Goal: Obtain resource: Obtain resource

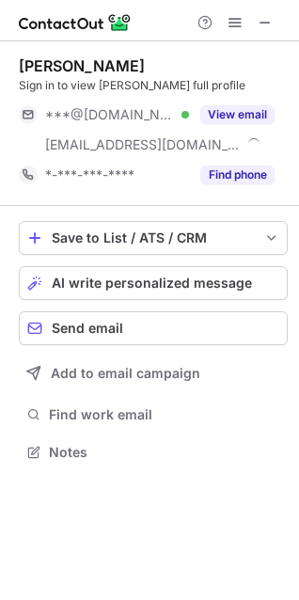
scroll to position [439, 299]
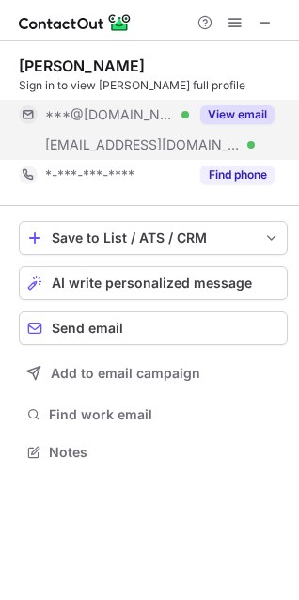
click at [236, 114] on button "View email" at bounding box center [237, 114] width 74 height 19
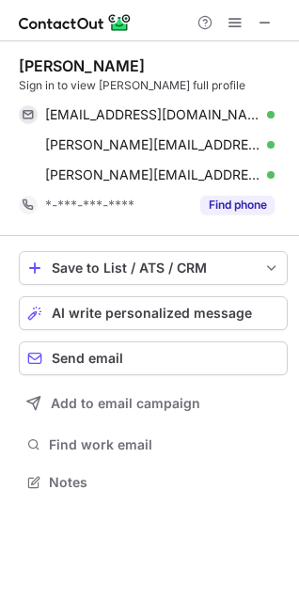
scroll to position [469, 299]
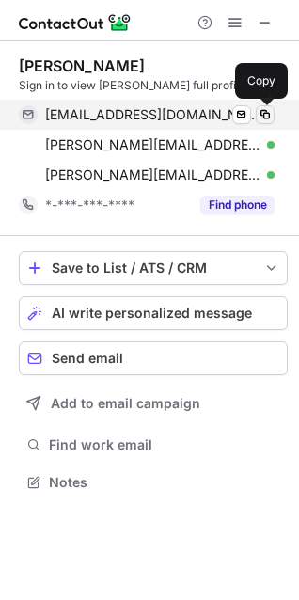
click at [274, 112] on button at bounding box center [265, 114] width 19 height 19
click at [260, 115] on span at bounding box center [265, 114] width 15 height 15
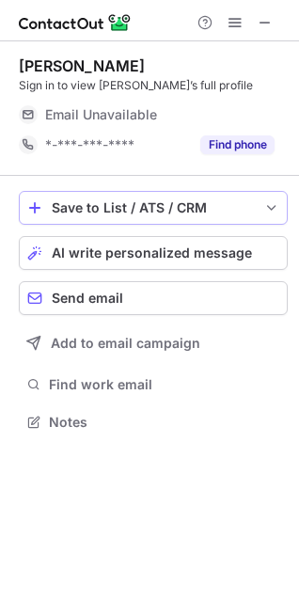
scroll to position [409, 299]
click at [265, 15] on span at bounding box center [265, 22] width 15 height 15
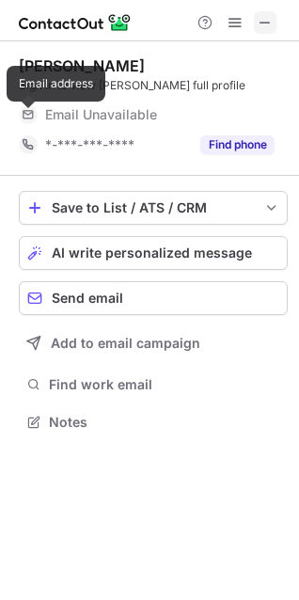
click at [269, 16] on span at bounding box center [265, 22] width 15 height 15
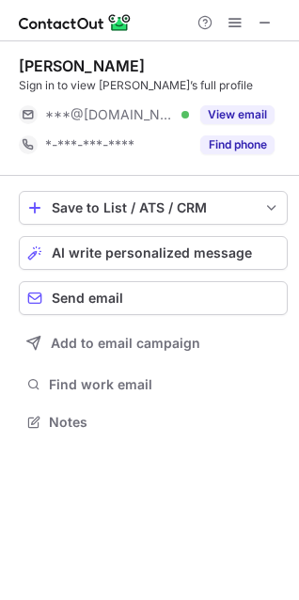
scroll to position [409, 299]
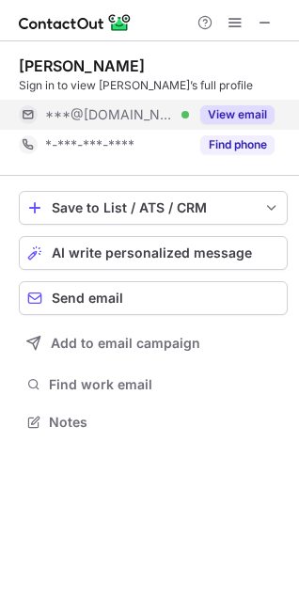
click at [243, 109] on button "View email" at bounding box center [237, 114] width 74 height 19
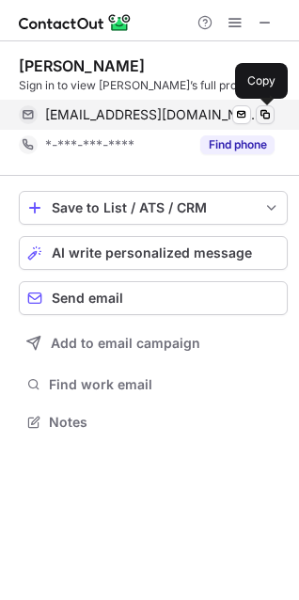
click at [269, 107] on span at bounding box center [265, 114] width 15 height 15
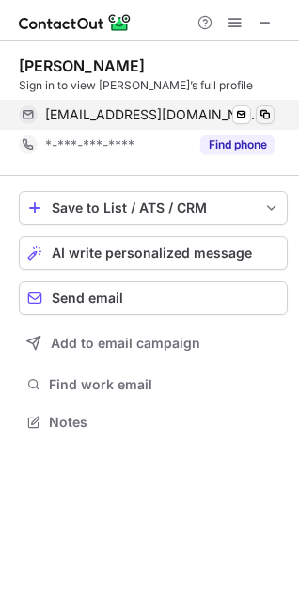
click at [263, 112] on span at bounding box center [265, 114] width 15 height 15
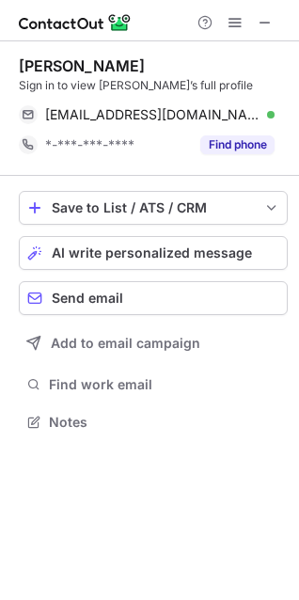
scroll to position [409, 299]
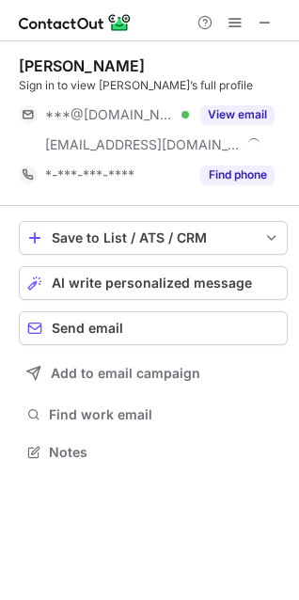
scroll to position [439, 299]
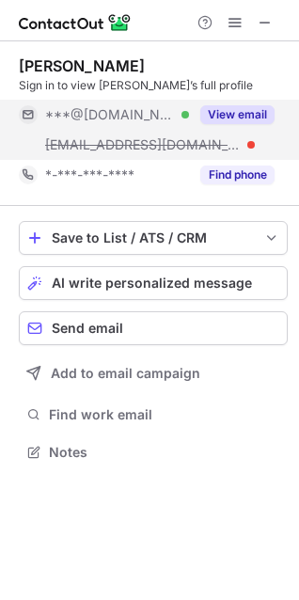
click at [236, 110] on button "View email" at bounding box center [237, 114] width 74 height 19
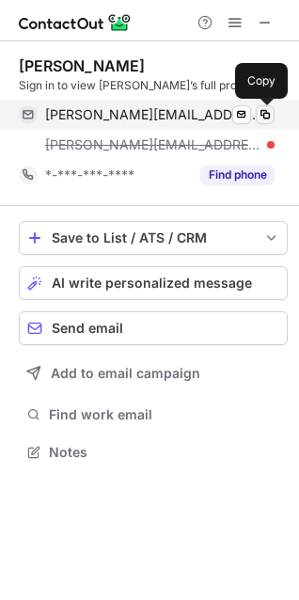
click at [273, 110] on button at bounding box center [265, 114] width 19 height 19
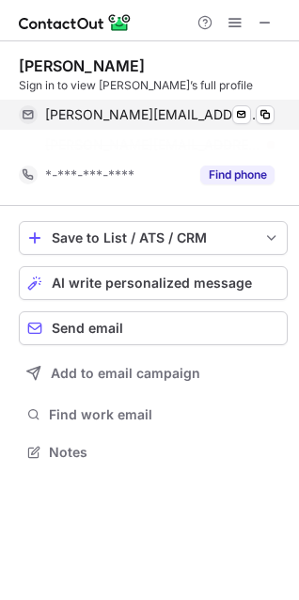
scroll to position [409, 299]
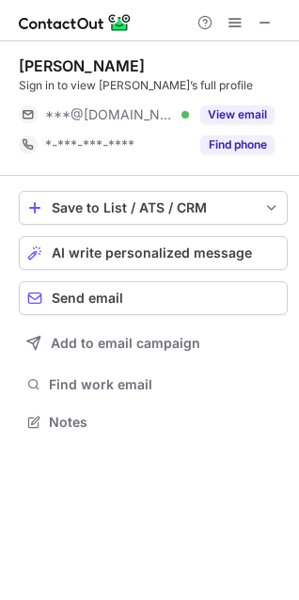
scroll to position [409, 299]
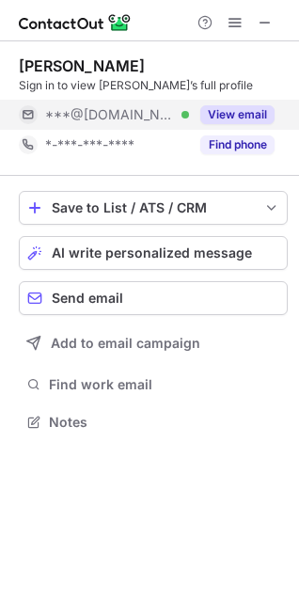
click at [217, 111] on button "View email" at bounding box center [237, 114] width 74 height 19
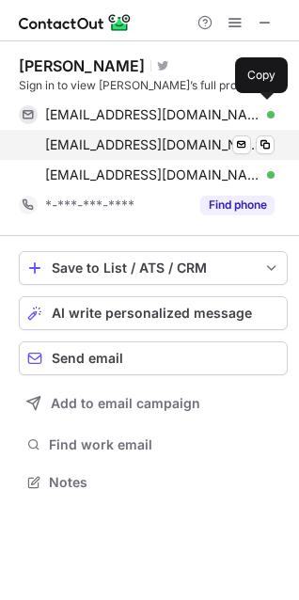
scroll to position [469, 299]
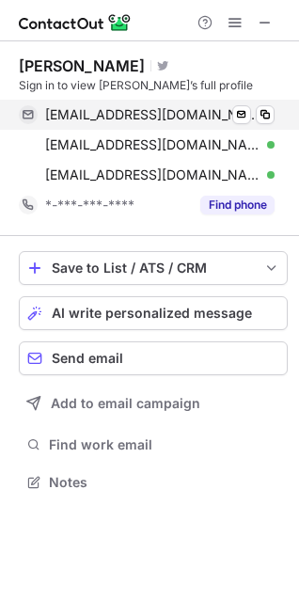
scroll to position [469, 299]
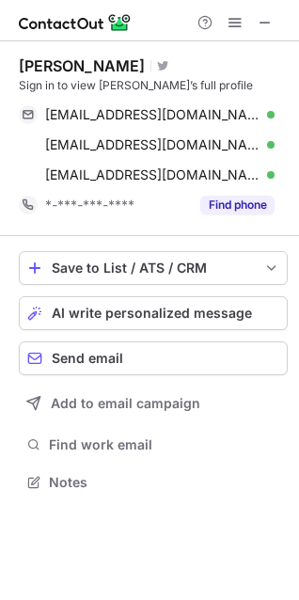
click at [277, 16] on div at bounding box center [235, 22] width 90 height 23
click at [260, 23] on span at bounding box center [265, 22] width 15 height 15
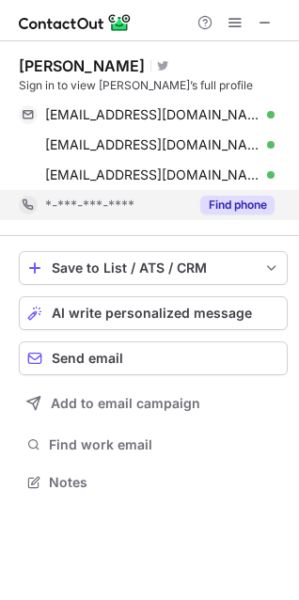
scroll to position [469, 299]
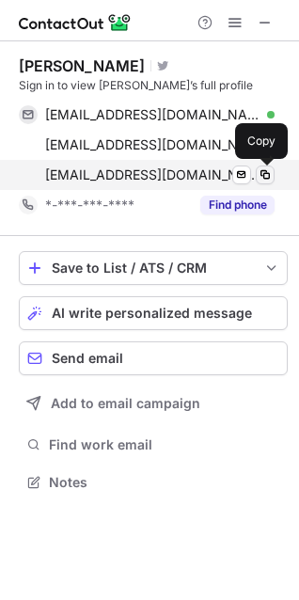
click at [261, 174] on span at bounding box center [265, 174] width 15 height 15
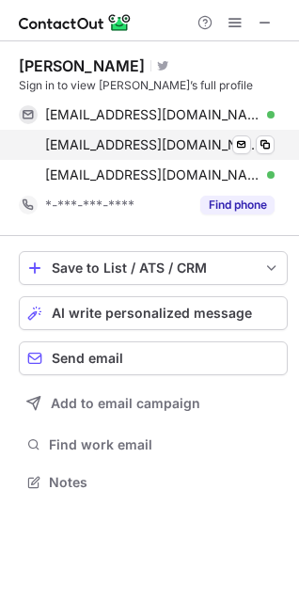
click at [255, 144] on div "deephrrecruiter@gmail.com Verified" at bounding box center [159, 144] width 229 height 17
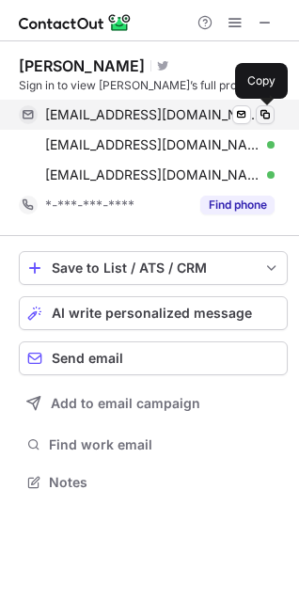
click at [265, 111] on span at bounding box center [265, 114] width 15 height 15
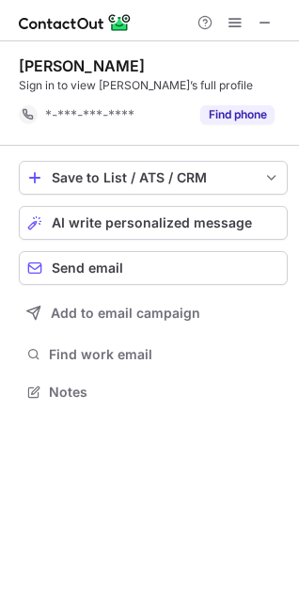
scroll to position [379, 299]
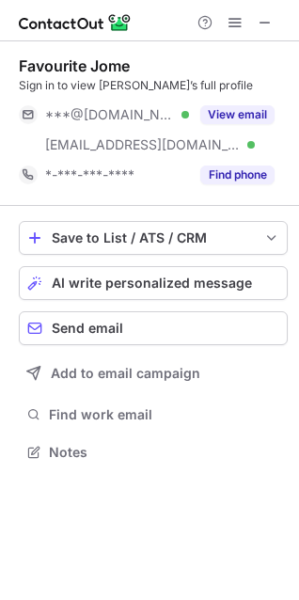
scroll to position [439, 299]
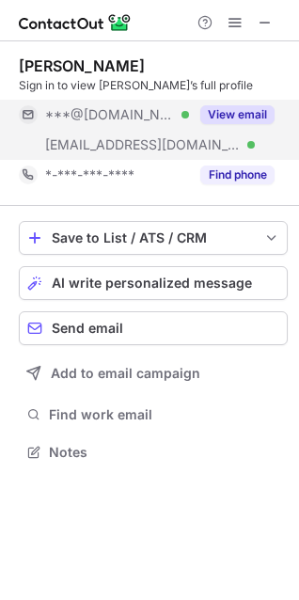
scroll to position [439, 299]
click at [224, 109] on button "View email" at bounding box center [237, 114] width 74 height 19
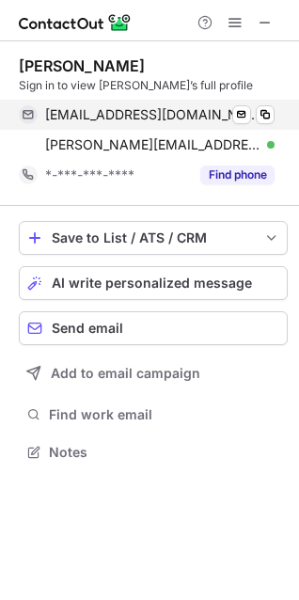
click at [275, 114] on div "melissapearlmorgan@gmail.com Verified Send email Copy" at bounding box center [147, 115] width 256 height 30
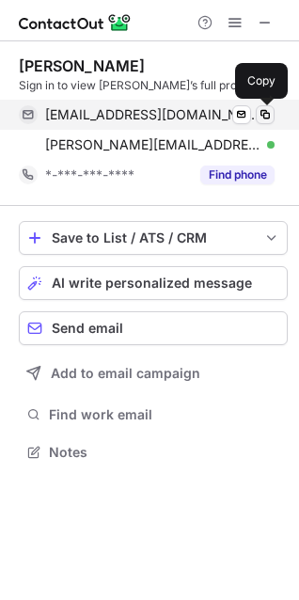
click at [263, 115] on span at bounding box center [265, 114] width 15 height 15
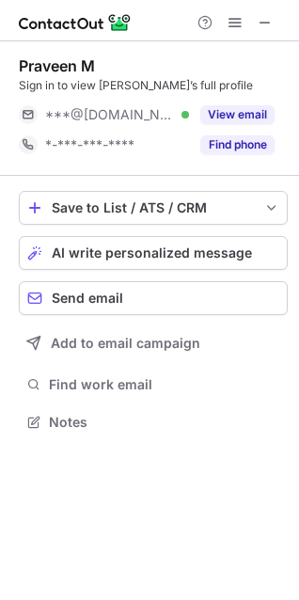
scroll to position [409, 299]
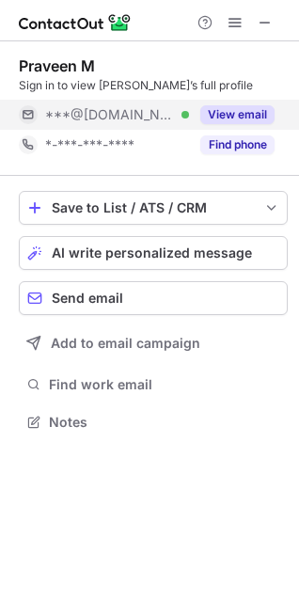
click at [225, 113] on button "View email" at bounding box center [237, 114] width 74 height 19
